Goal: Information Seeking & Learning: Learn about a topic

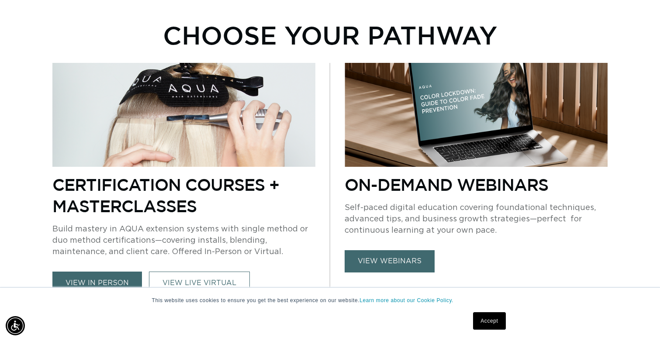
scroll to position [526, 0]
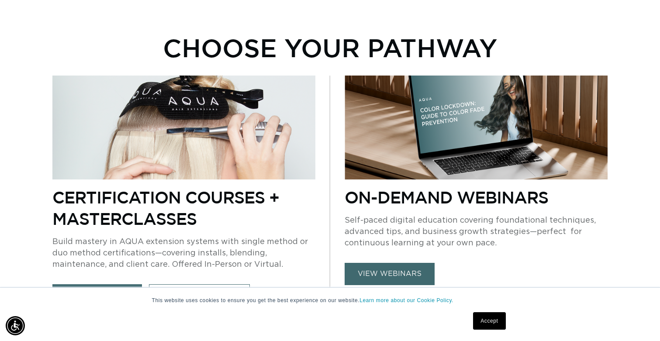
click at [368, 270] on link "view webinars" at bounding box center [390, 274] width 90 height 22
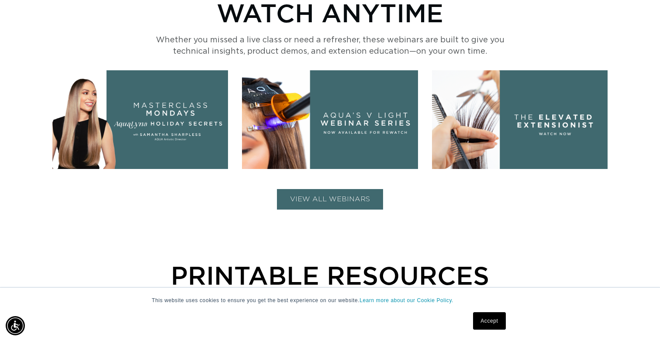
scroll to position [0, 1196]
click at [145, 128] on img at bounding box center [140, 119] width 176 height 99
click at [177, 122] on img at bounding box center [140, 119] width 176 height 99
